Goal: Transaction & Acquisition: Book appointment/travel/reservation

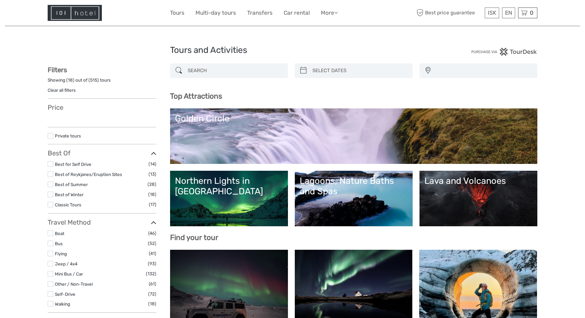
select select
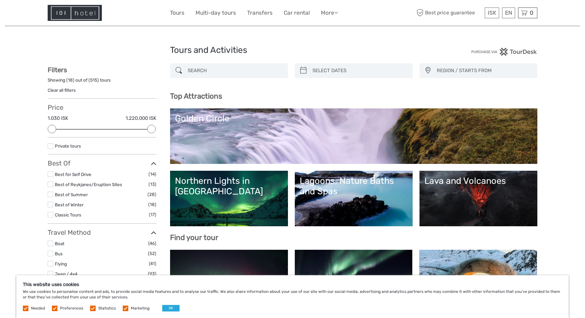
scroll to position [5, 0]
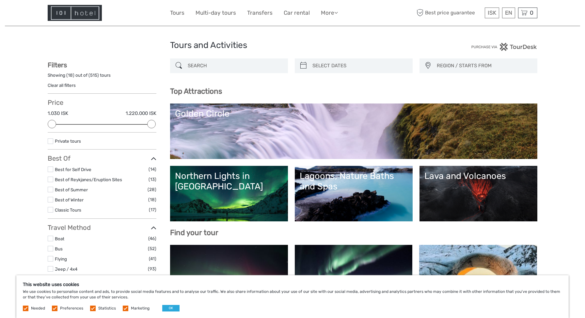
click at [355, 196] on link "Lagoons, Nature Baths and Spas" at bounding box center [354, 194] width 108 height 46
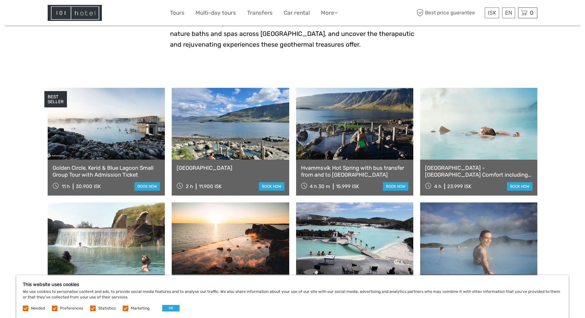
scroll to position [217, 0]
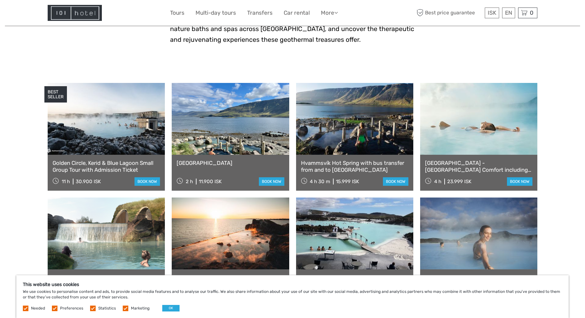
click at [472, 108] on link at bounding box center [478, 119] width 117 height 72
